Goal: Task Accomplishment & Management: Manage account settings

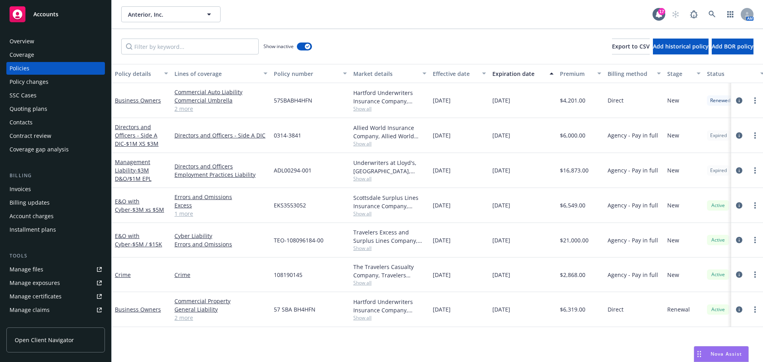
click at [310, 46] on div "button" at bounding box center [308, 47] width 6 height 6
